Goal: Task Accomplishment & Management: Complete application form

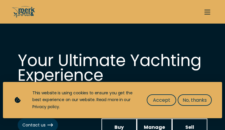
select select "buy"
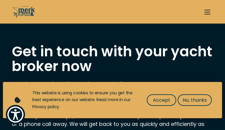
type input "BfQCPJVC"
type input "znYtWtlm"
type input "[EMAIL_ADDRESS][DOMAIN_NAME]"
type input "9726882889"
select select "buy"
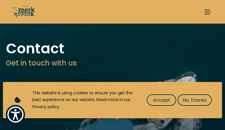
type input "DdeTCJCnjNINgre"
type input "XrHJnrYybruzhK"
type input "[EMAIL_ADDRESS][DOMAIN_NAME]"
type input "9141946273"
select select "sell"
